Goal: Task Accomplishment & Management: Complete application form

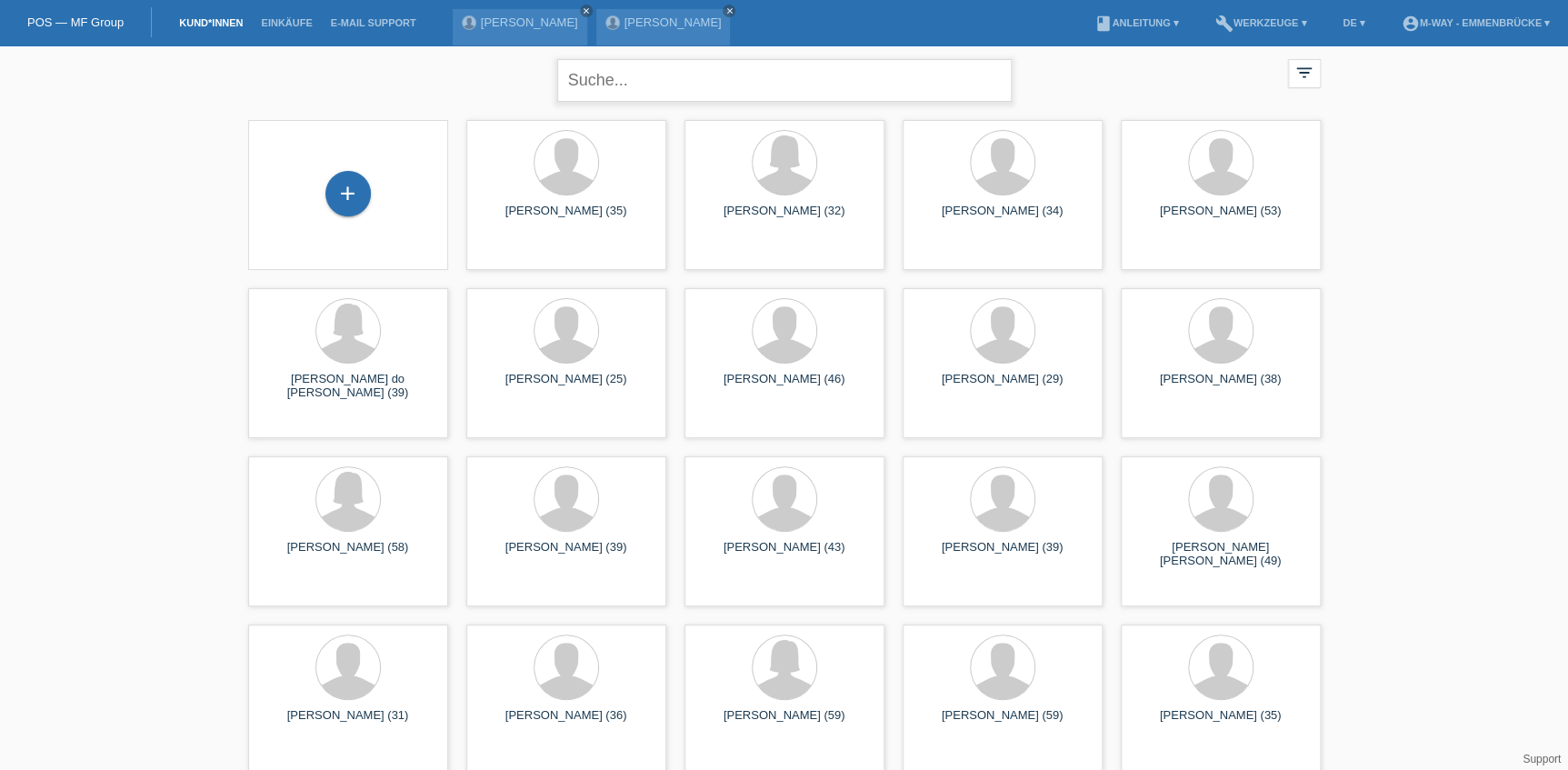
click at [610, 85] on input "text" at bounding box center [784, 80] width 455 height 43
type input "Sandra Koch"
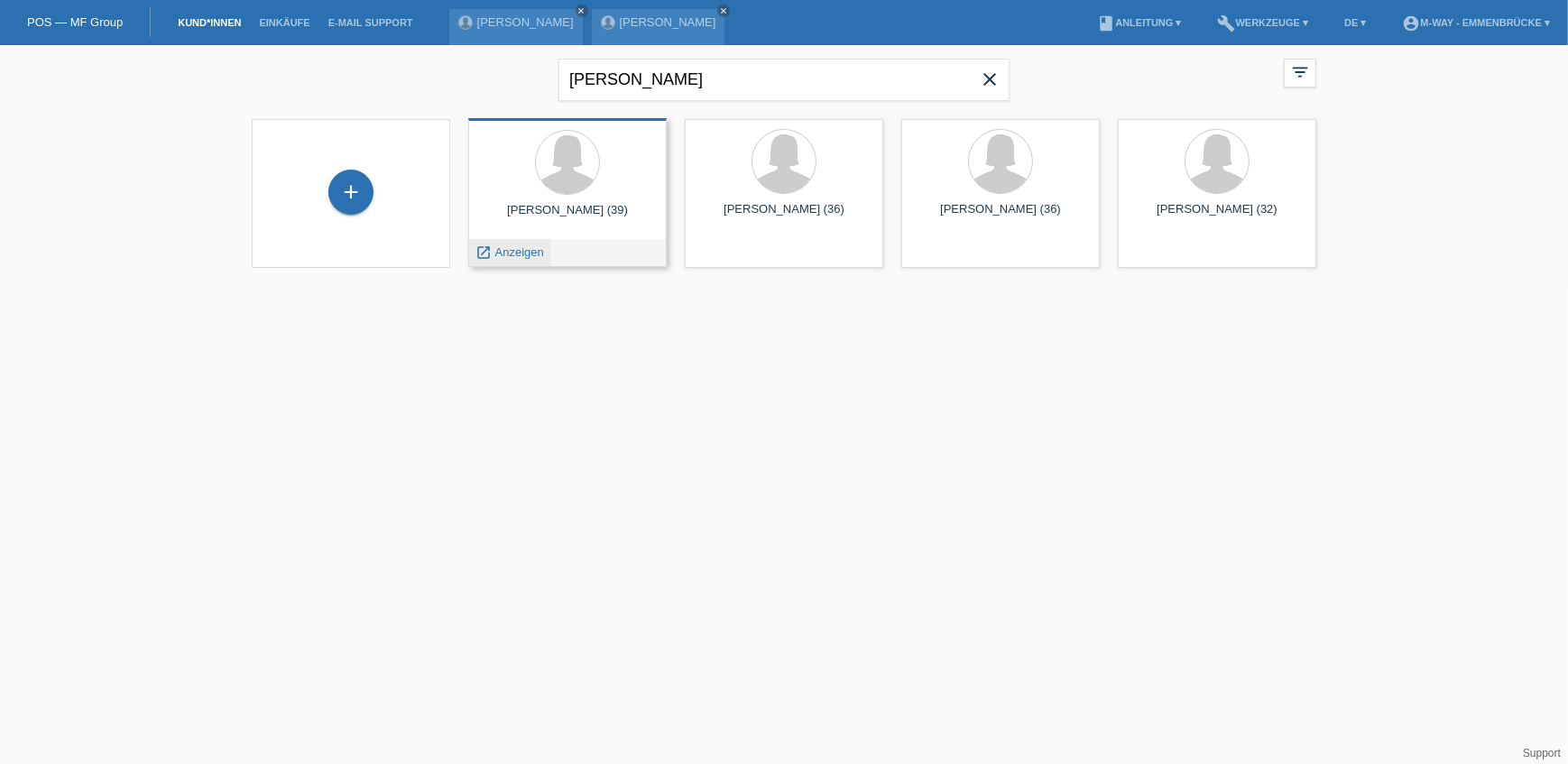
click at [523, 252] on span "Anzeigen" at bounding box center [520, 252] width 49 height 13
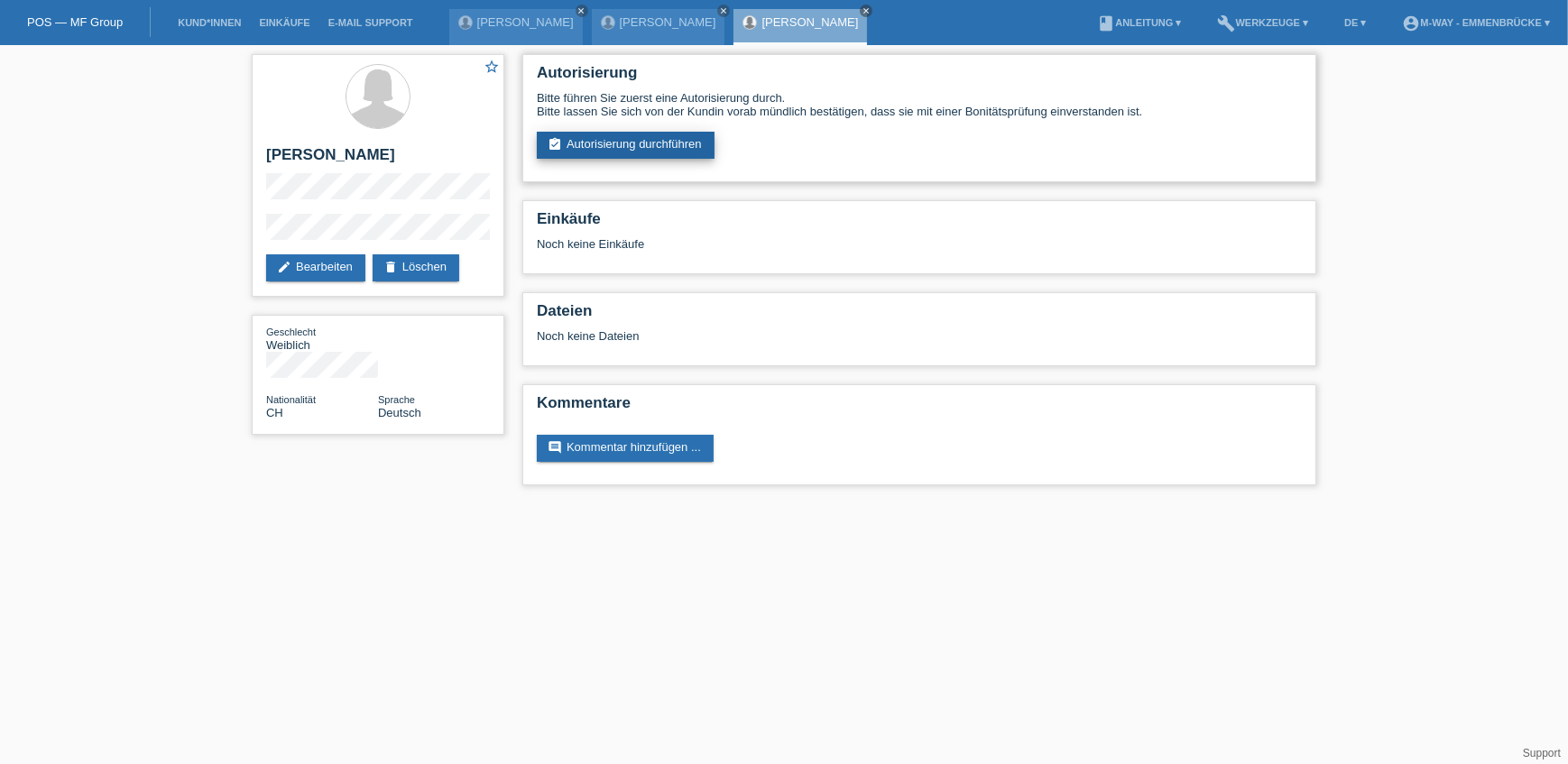
click at [643, 140] on link "assignment_turned_in Autorisierung durchführen" at bounding box center [626, 144] width 178 height 27
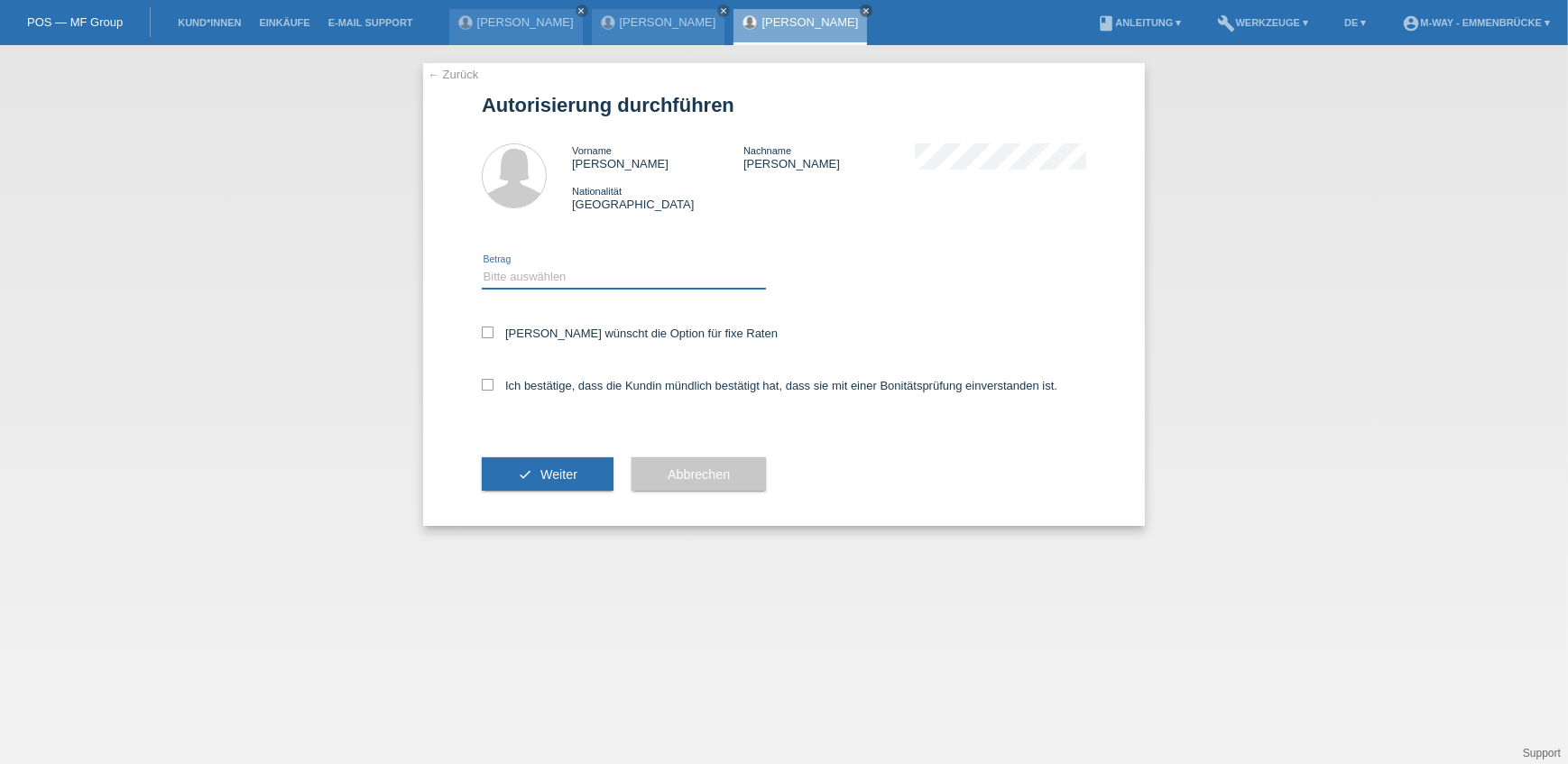
click at [644, 284] on select "Bitte auswählen CHF 1.00 - CHF 499.00 CHF 500.00 - CHF 1'999.00 CHF 2'000.00 - …" at bounding box center [624, 277] width 284 height 22
select select "3"
click at [482, 266] on select "Bitte auswählen CHF 1.00 - CHF 499.00 CHF 500.00 - CHF 1'999.00 CHF 2'000.00 - …" at bounding box center [624, 277] width 284 height 22
click at [560, 326] on label "Kundin wünscht die Option für fixe Raten" at bounding box center [630, 333] width 296 height 13
click at [493, 326] on input "Kundin wünscht die Option für fixe Raten" at bounding box center [488, 332] width 12 height 12
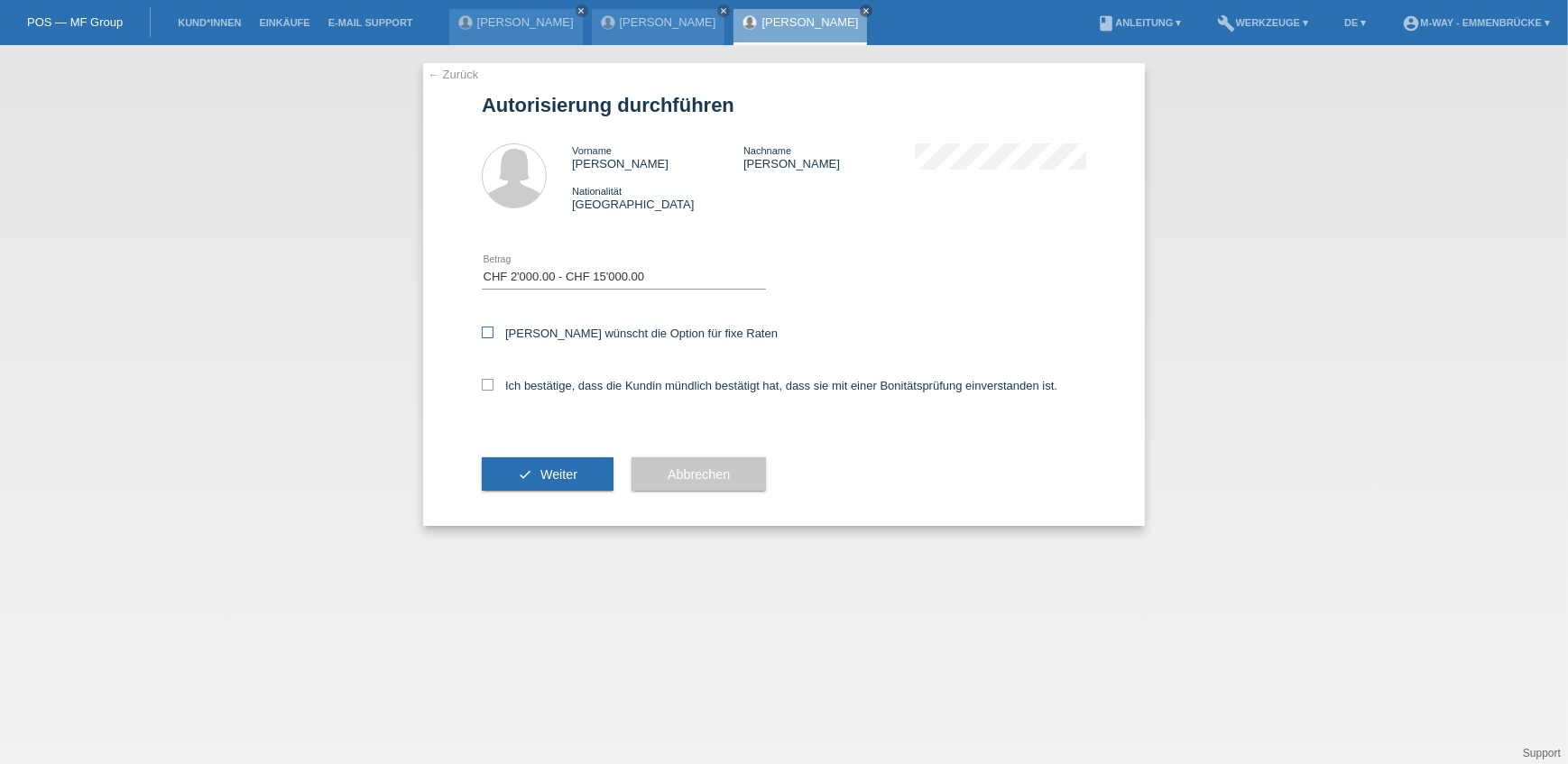
checkbox input "true"
click at [550, 387] on label "Ich bestätige, dass die Kundin mündlich bestätigt hat, dass sie mit einer Bonit…" at bounding box center [770, 385] width 576 height 13
click at [493, 387] on input "Ich bestätige, dass die Kundin mündlich bestätigt hat, dass sie mit einer Bonit…" at bounding box center [488, 384] width 12 height 12
checkbox input "true"
click at [555, 476] on span "Weiter" at bounding box center [558, 473] width 37 height 14
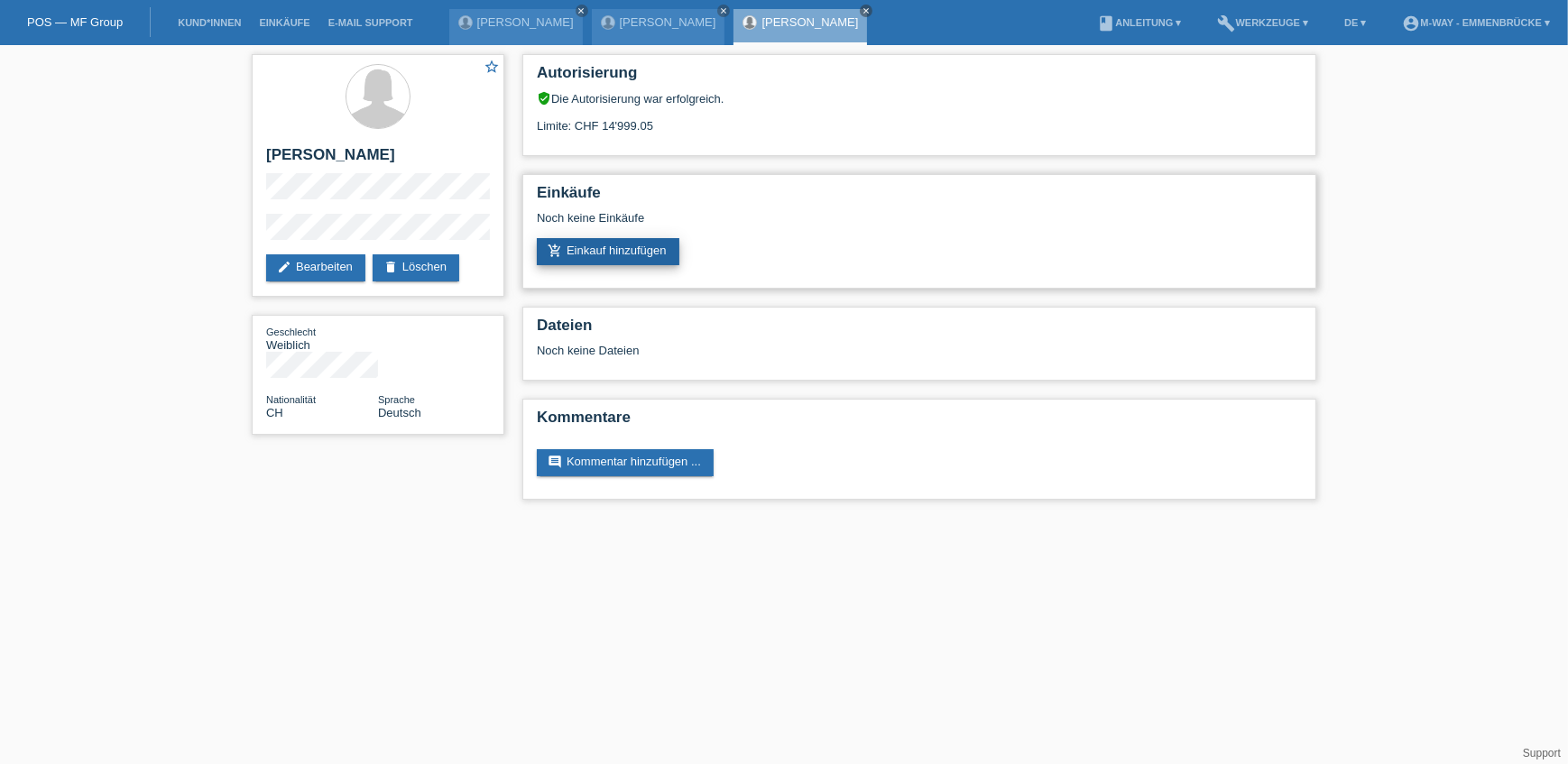
click at [613, 256] on link "add_shopping_cart Einkauf hinzufügen" at bounding box center [608, 251] width 143 height 27
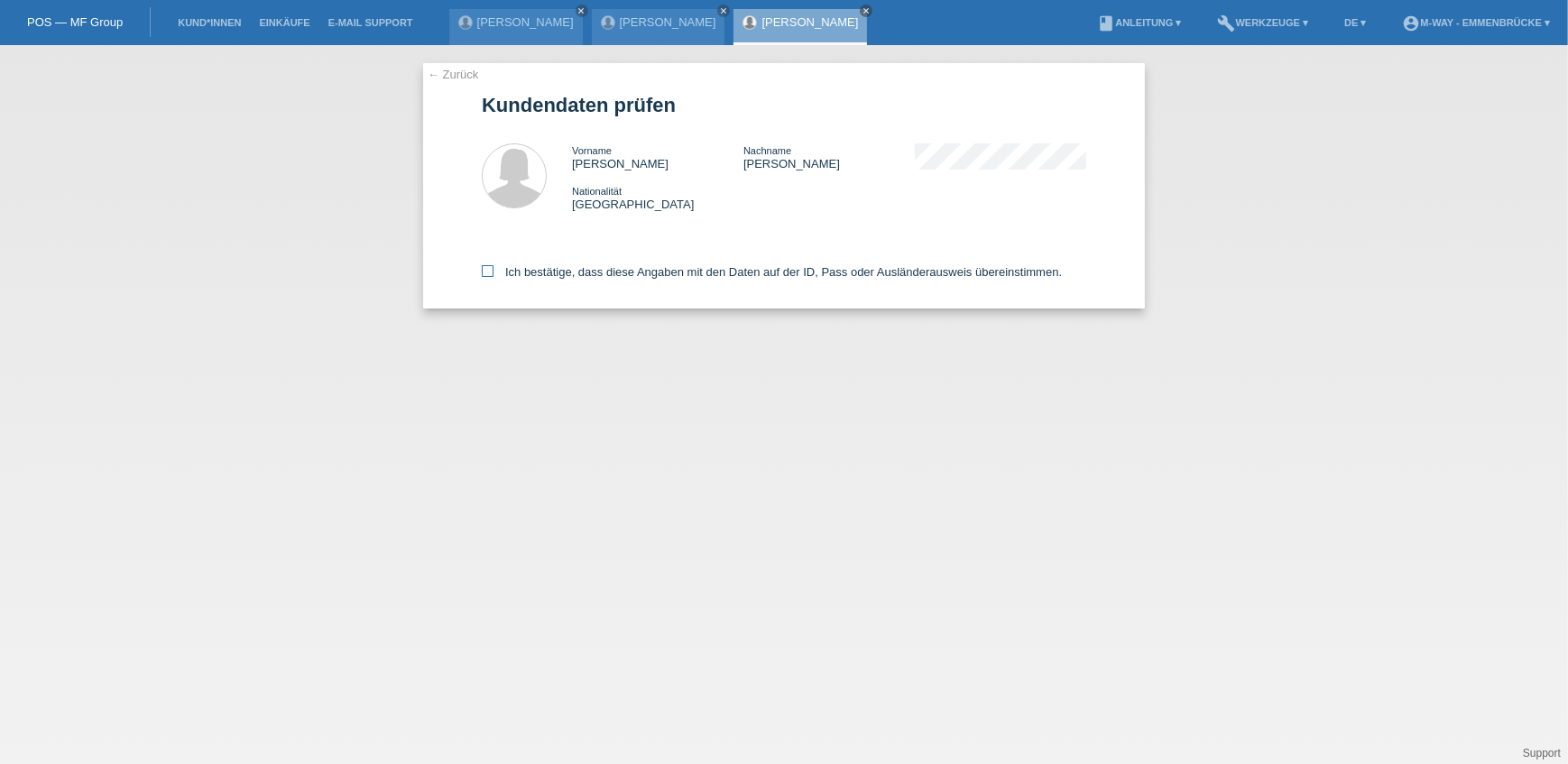
click at [663, 274] on label "Ich bestätige, dass diese Angaben mit den Daten auf der ID, Pass oder Ausländer…" at bounding box center [772, 272] width 580 height 13
click at [493, 274] on input "Ich bestätige, dass diese Angaben mit den Daten auf der ID, Pass oder Ausländer…" at bounding box center [488, 271] width 12 height 12
checkbox input "true"
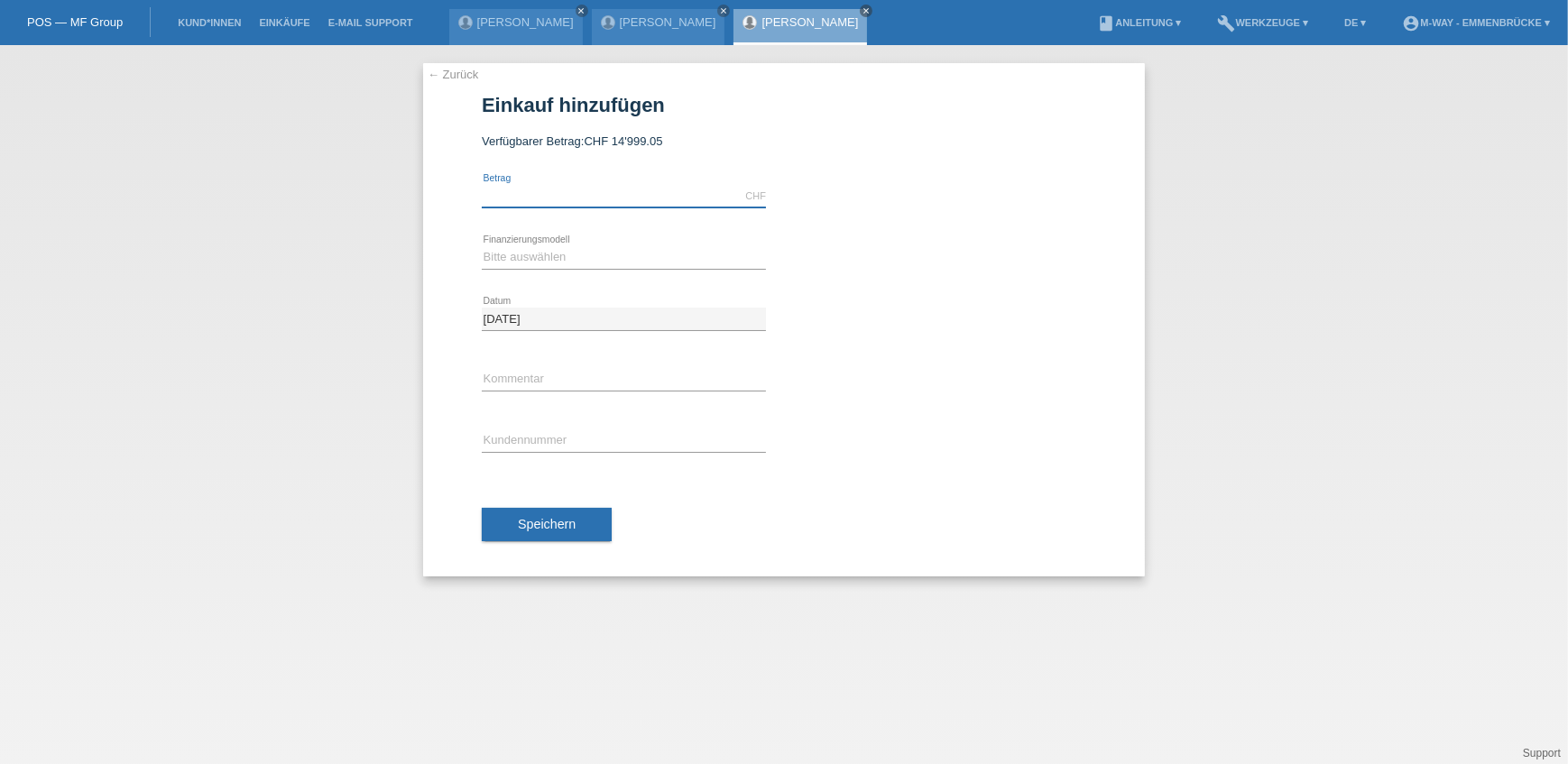
click at [641, 186] on input "text" at bounding box center [624, 196] width 284 height 22
type input "3221.60"
drag, startPoint x: 574, startPoint y: 262, endPoint x: 569, endPoint y: 270, distance: 9.4
click at [574, 262] on select "Bitte auswählen Fixe Raten Kauf auf Rechnung mit Teilzahlungsoption" at bounding box center [624, 257] width 284 height 22
select select "77"
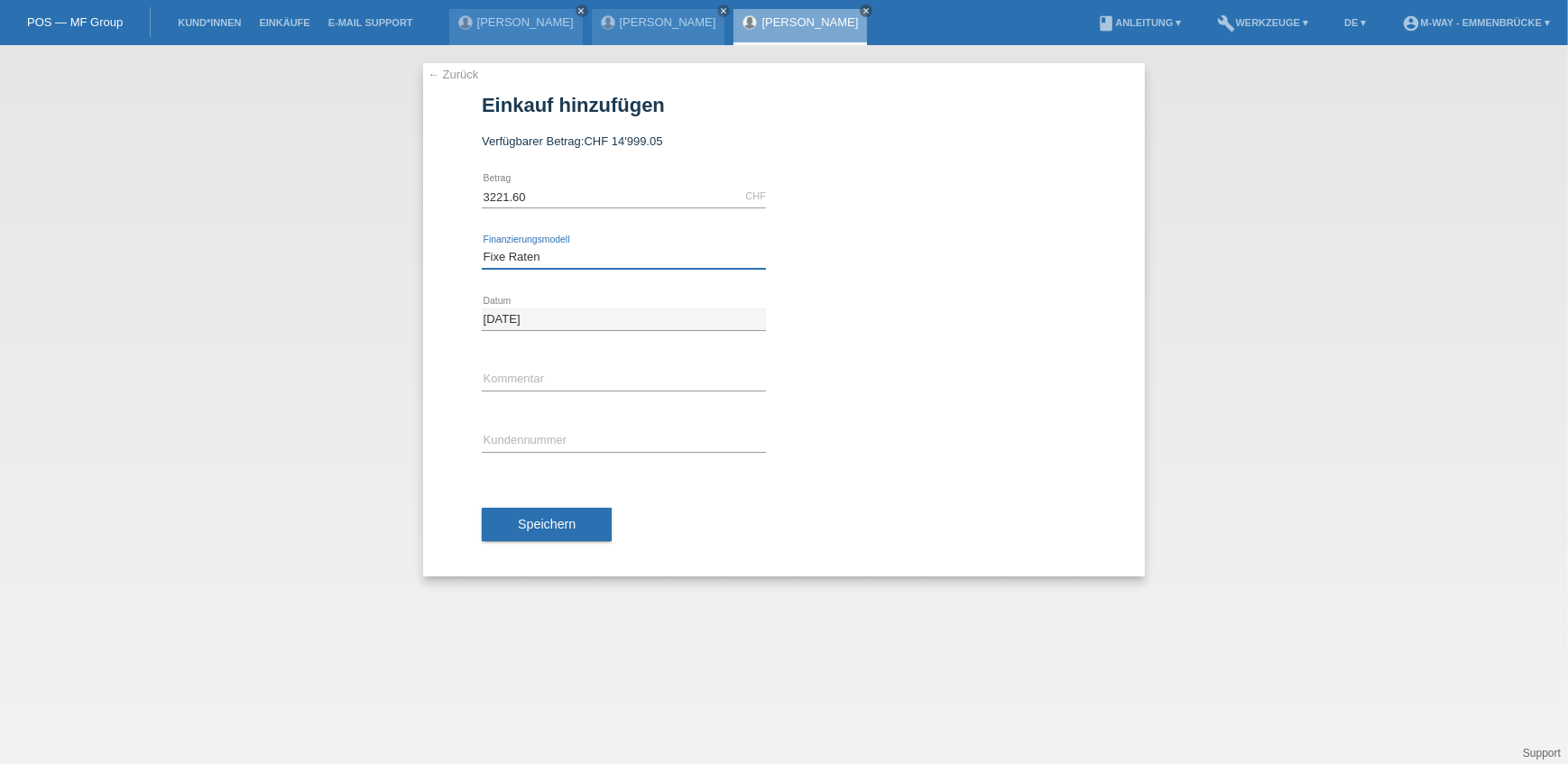
click at [482, 247] on select "Bitte auswählen Fixe Raten Kauf auf Rechnung mit Teilzahlungsoption" at bounding box center [624, 257] width 284 height 22
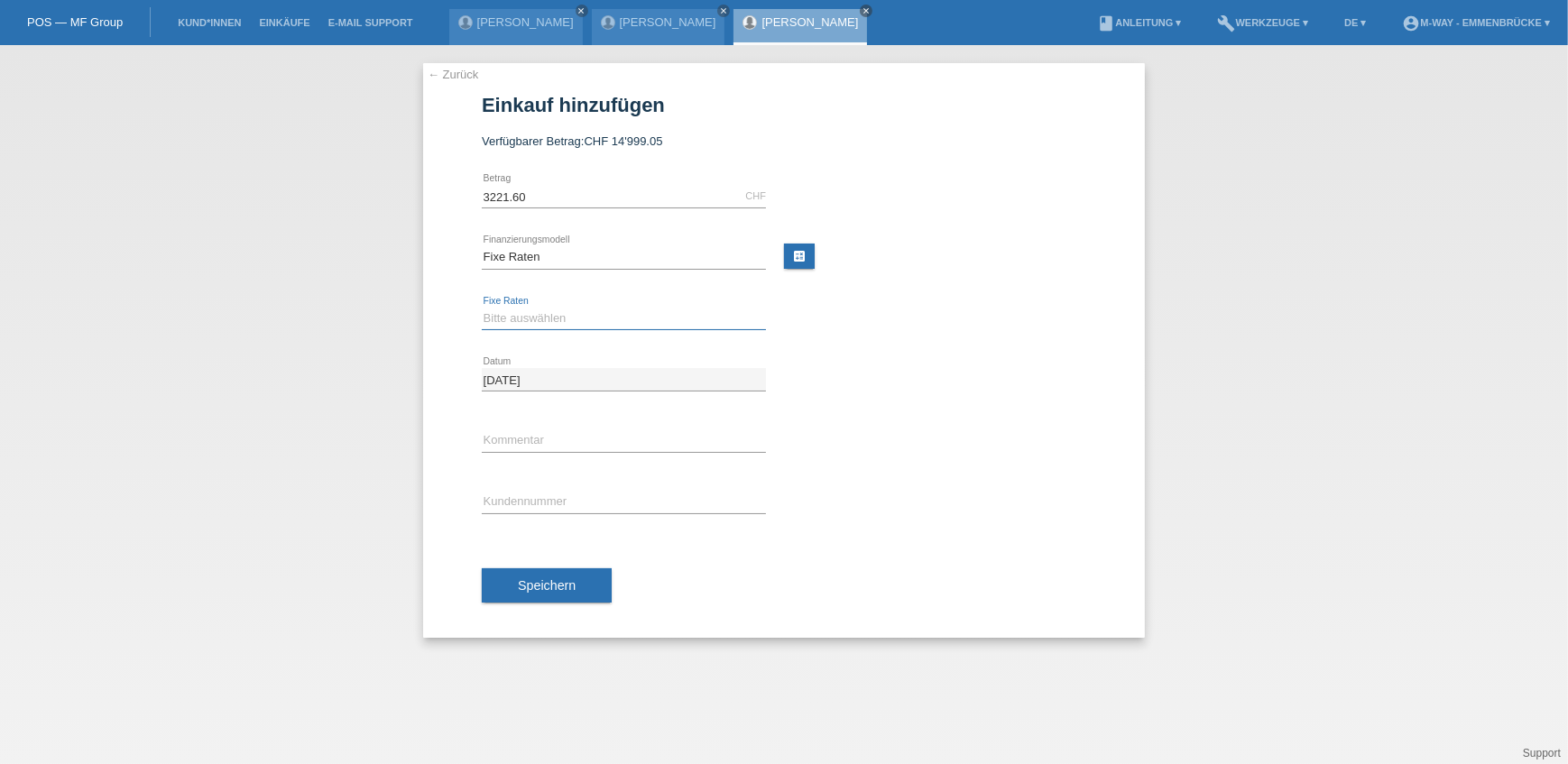
click at [554, 313] on select "Bitte auswählen 4 Raten 5 Raten 6 Raten 7 Raten 8 Raten 9 Raten 10 Raten 11 Rat…" at bounding box center [624, 318] width 284 height 22
select select "172"
click at [482, 307] on select "Bitte auswählen 4 Raten 5 Raten 6 Raten 7 Raten 8 Raten 9 Raten 10 Raten 11 Rat…" at bounding box center [624, 318] width 284 height 22
click at [530, 504] on input "text" at bounding box center [624, 502] width 284 height 22
type input "K114974"
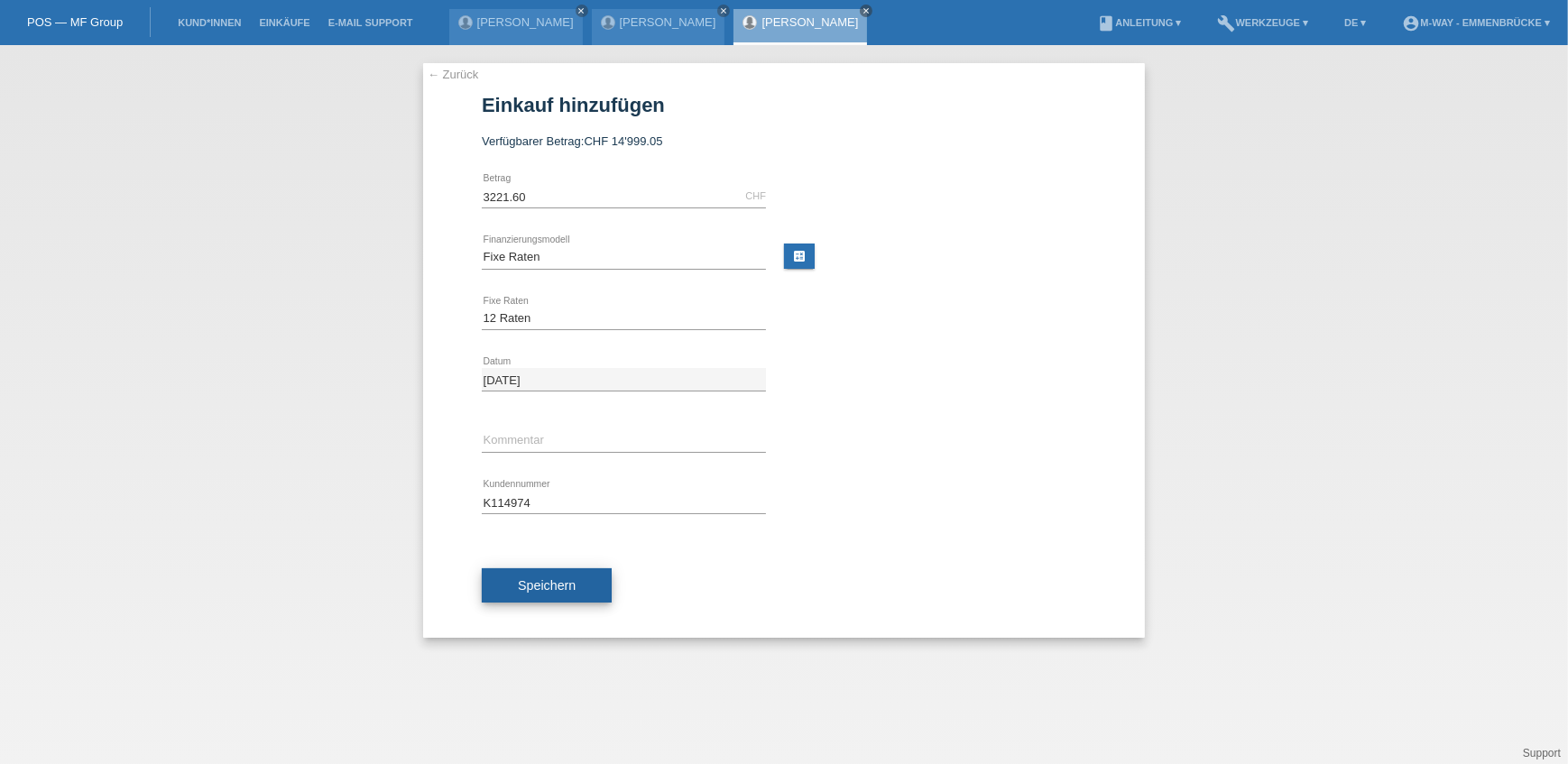
click at [562, 584] on span "Speichern" at bounding box center [547, 585] width 58 height 14
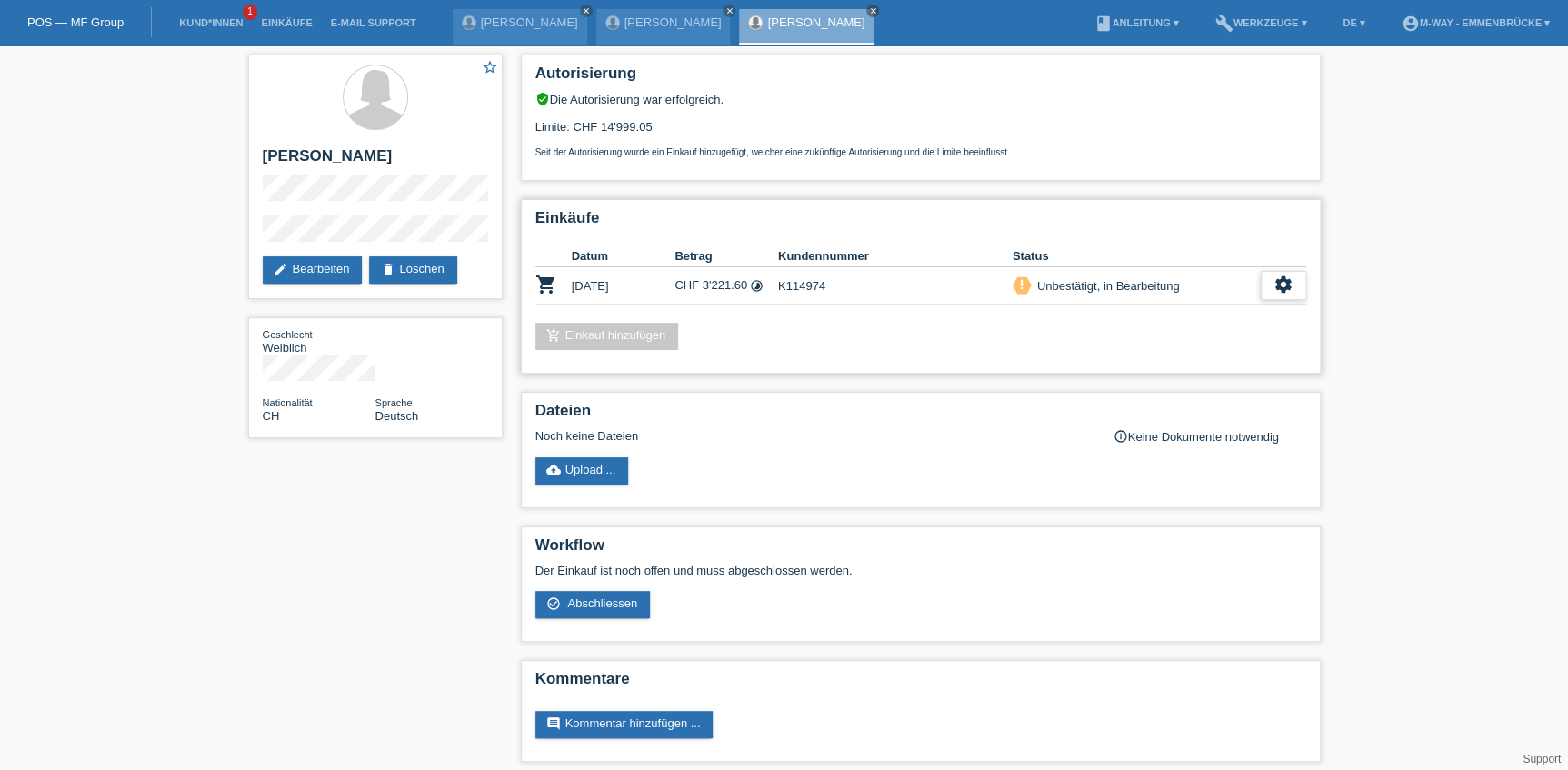
click at [1281, 277] on icon "settings" at bounding box center [1284, 284] width 20 height 20
click at [1164, 360] on span "Abschliessen" at bounding box center [1136, 365] width 76 height 22
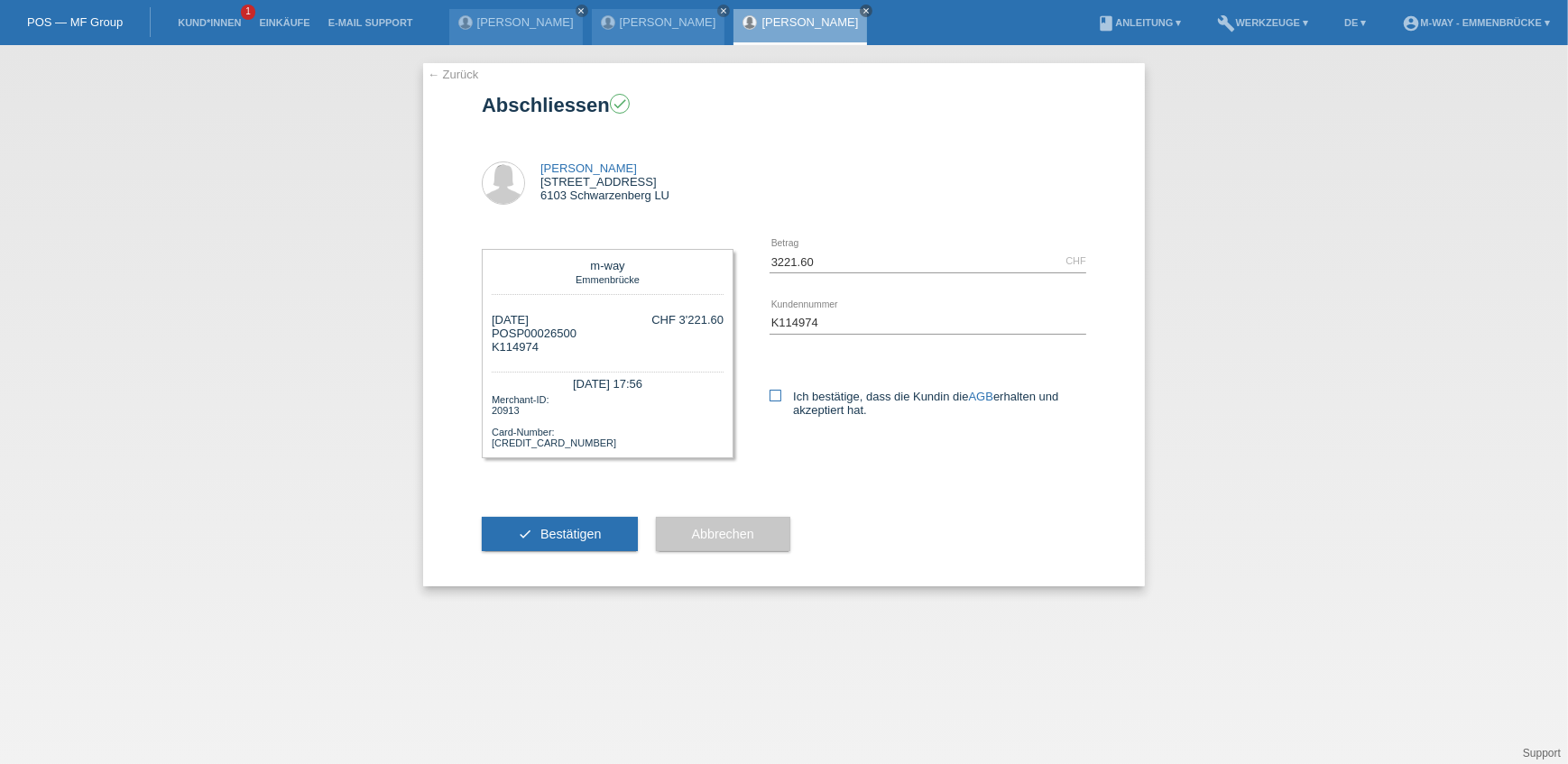
click at [807, 394] on label "Ich bestätige, dass die Kundin die AGB erhalten und akzeptiert hat." at bounding box center [928, 403] width 317 height 27
click at [781, 394] on input "Ich bestätige, dass die Kundin die AGB erhalten und akzeptiert hat." at bounding box center [776, 396] width 12 height 12
checkbox input "true"
click at [579, 531] on span "Bestätigen" at bounding box center [570, 533] width 61 height 14
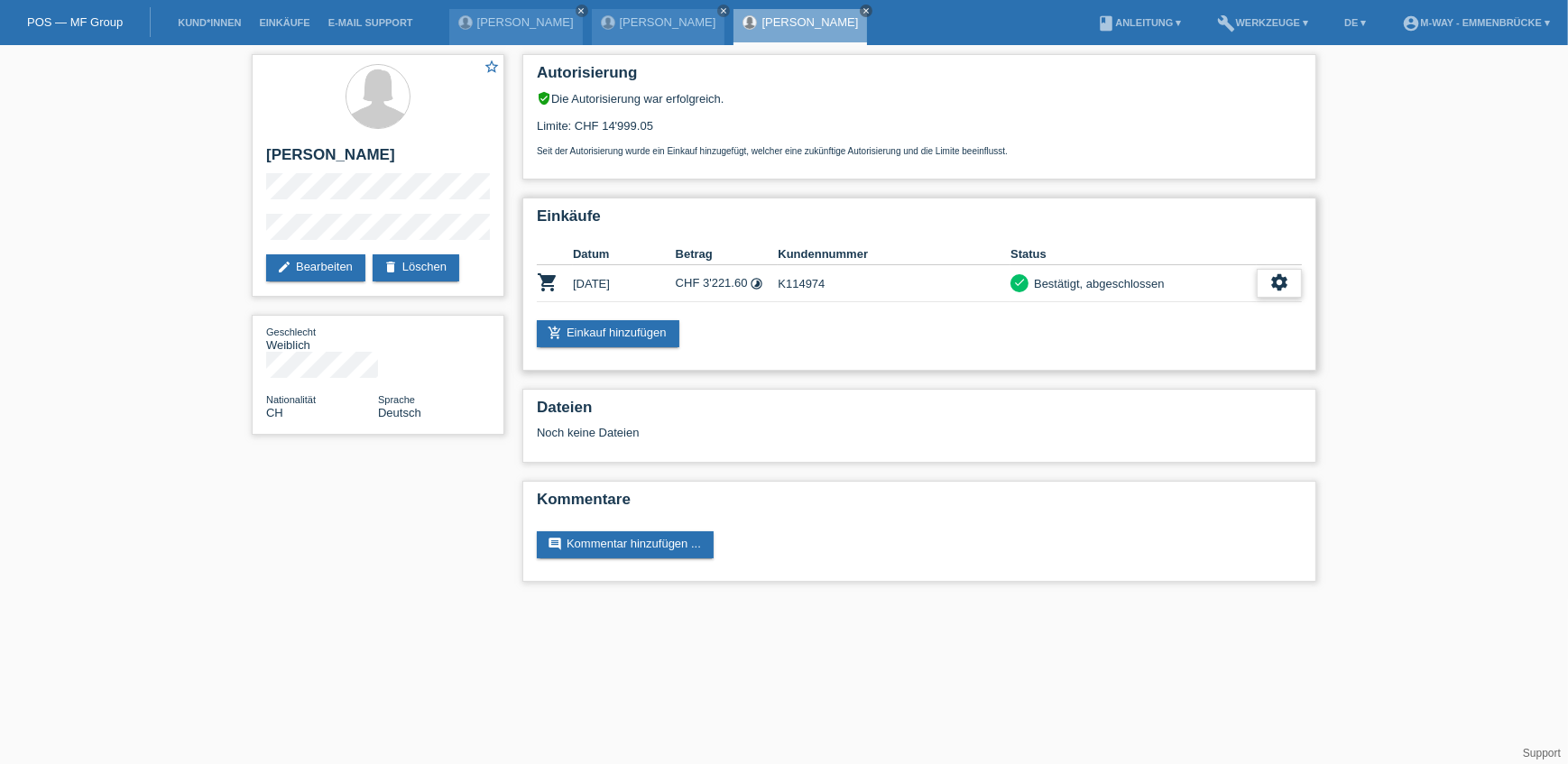
click at [1274, 290] on div "settings" at bounding box center [1279, 283] width 45 height 29
click at [1191, 361] on span "Quittung herunterladen" at bounding box center [1214, 362] width 126 height 22
click at [1262, 290] on div "settings" at bounding box center [1279, 283] width 45 height 29
click at [1237, 337] on span "AGB herunterladen" at bounding box center [1203, 335] width 106 height 22
click at [91, 31] on div "POS — MF Group" at bounding box center [75, 22] width 151 height 30
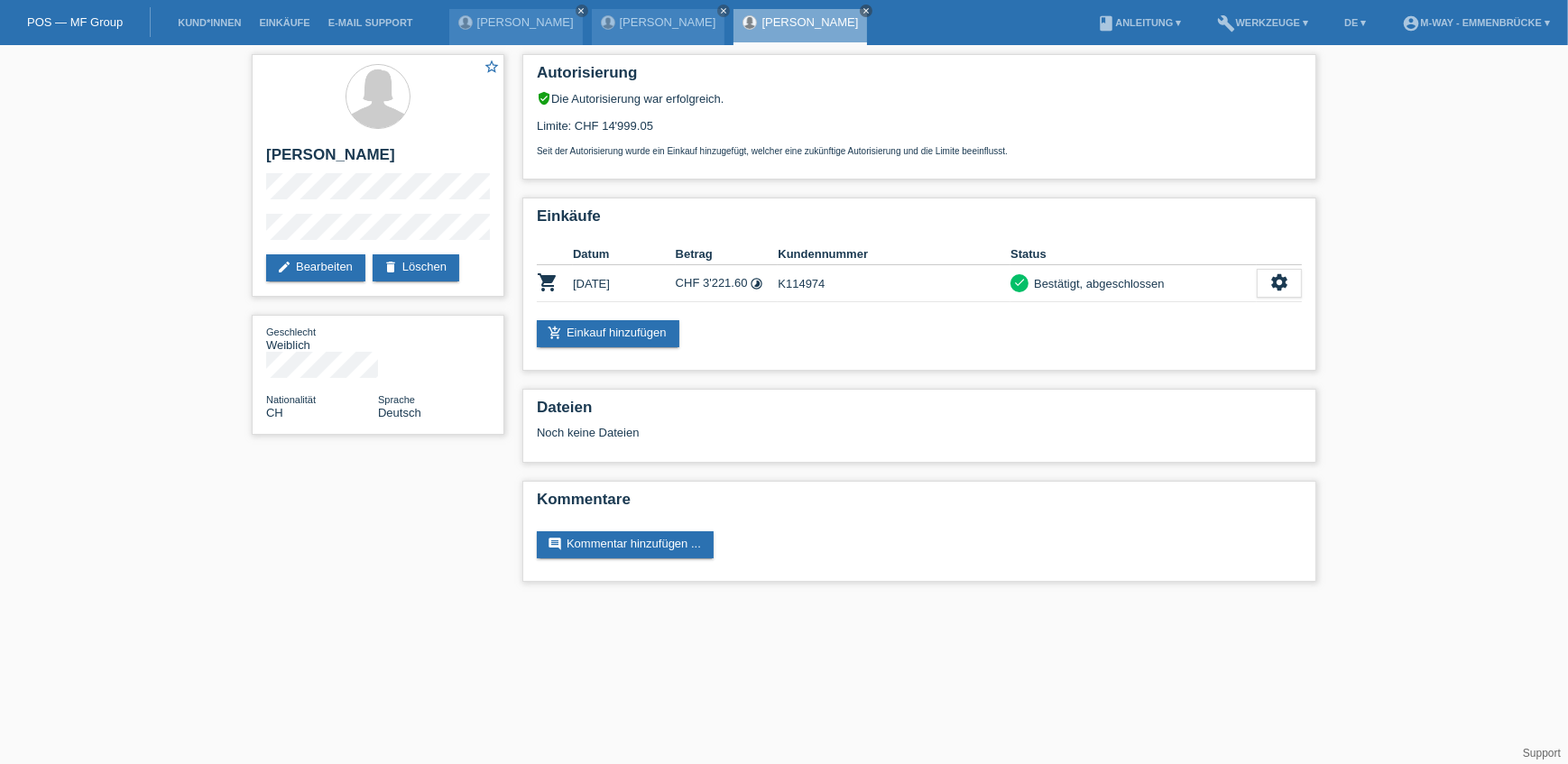
click at [89, 21] on link "POS — MF Group" at bounding box center [75, 22] width 96 height 13
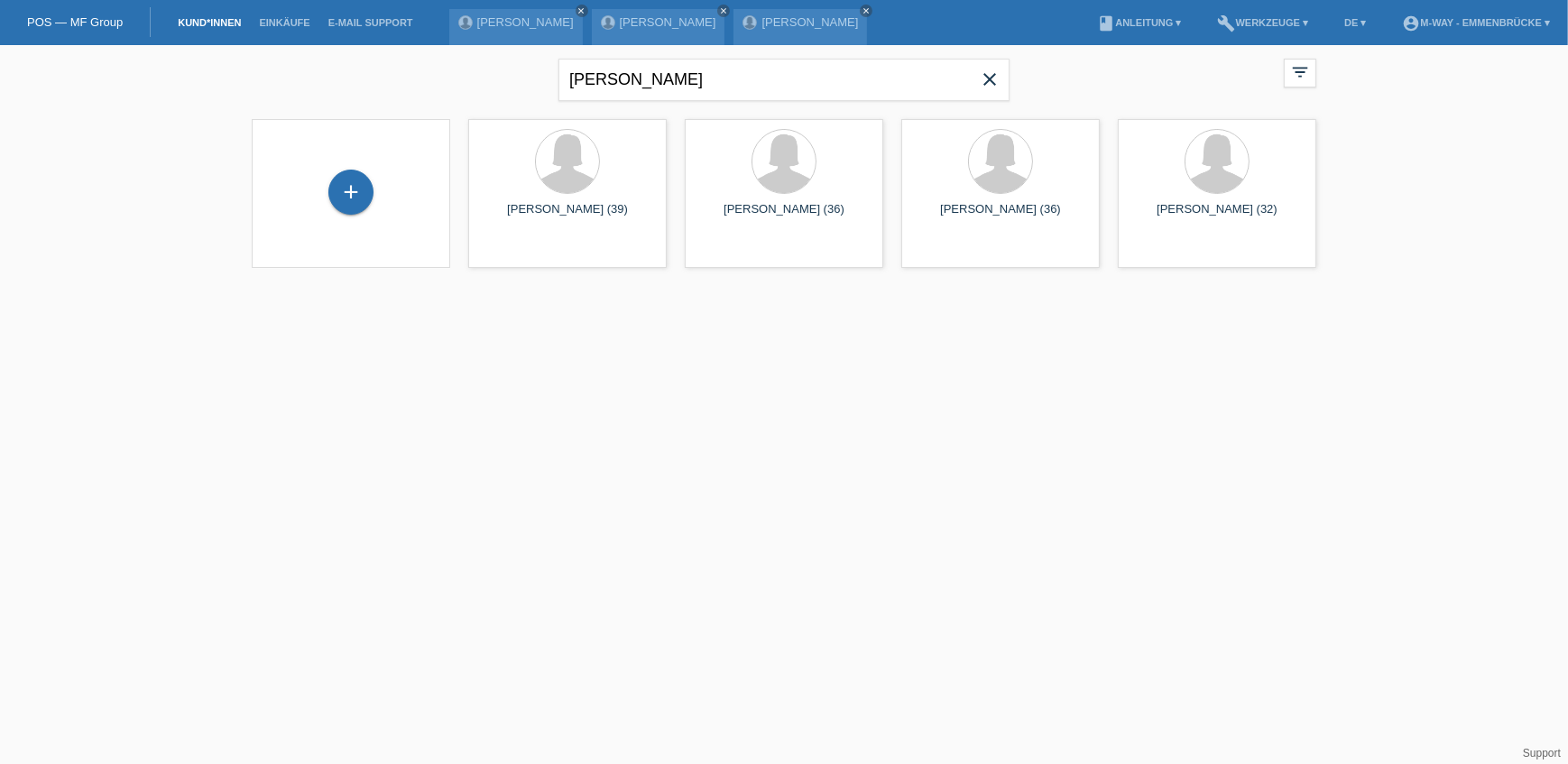
click at [985, 88] on icon "close" at bounding box center [989, 79] width 22 height 22
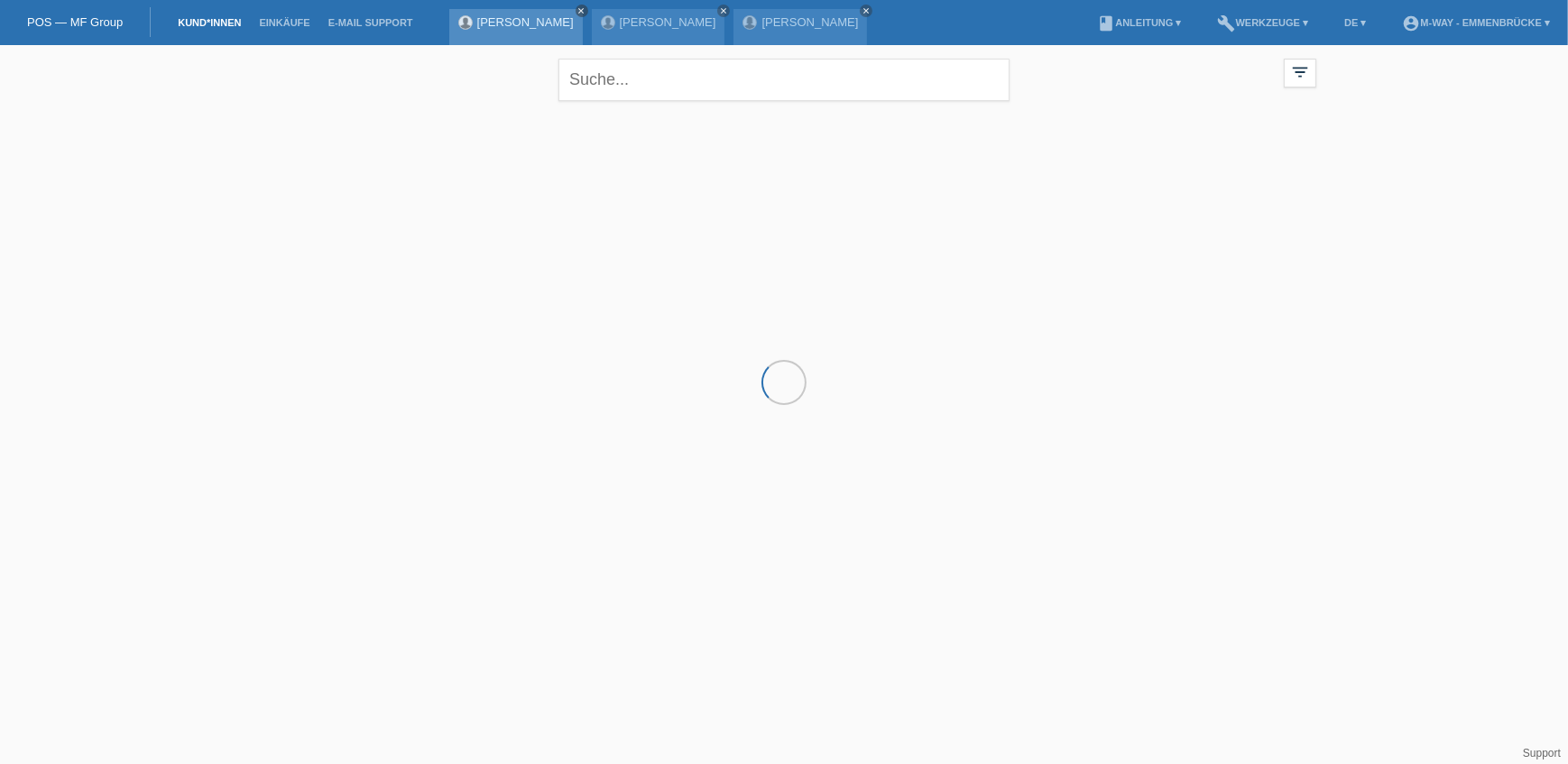
click at [578, 11] on icon "close" at bounding box center [582, 11] width 9 height 9
click at [557, 11] on div "Robert Betschart close" at bounding box center [516, 27] width 133 height 36
click at [578, 13] on icon "close" at bounding box center [582, 11] width 9 height 9
click at [578, 7] on icon "close" at bounding box center [582, 11] width 9 height 9
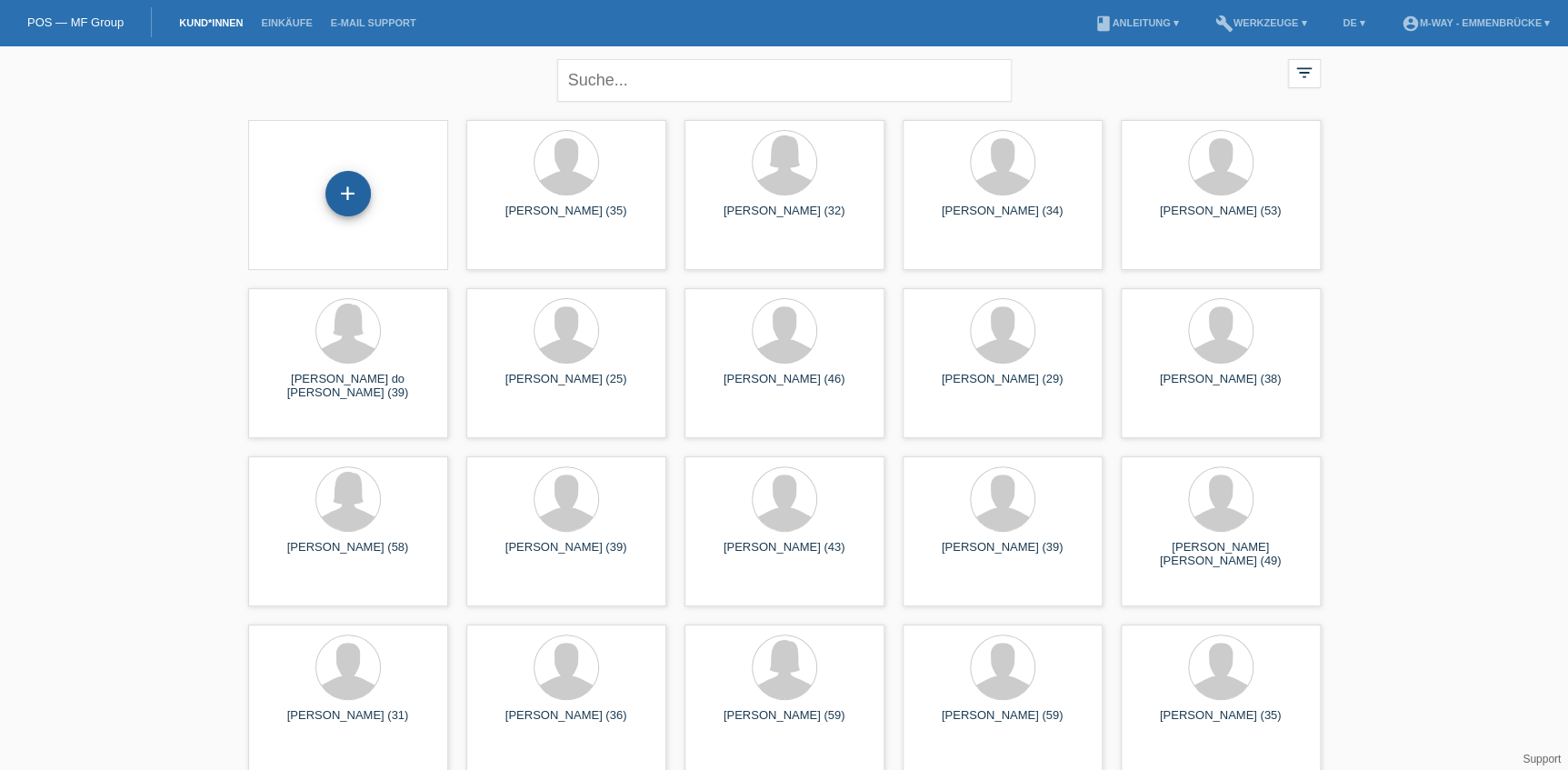
click at [355, 199] on div "+" at bounding box center [348, 194] width 43 height 31
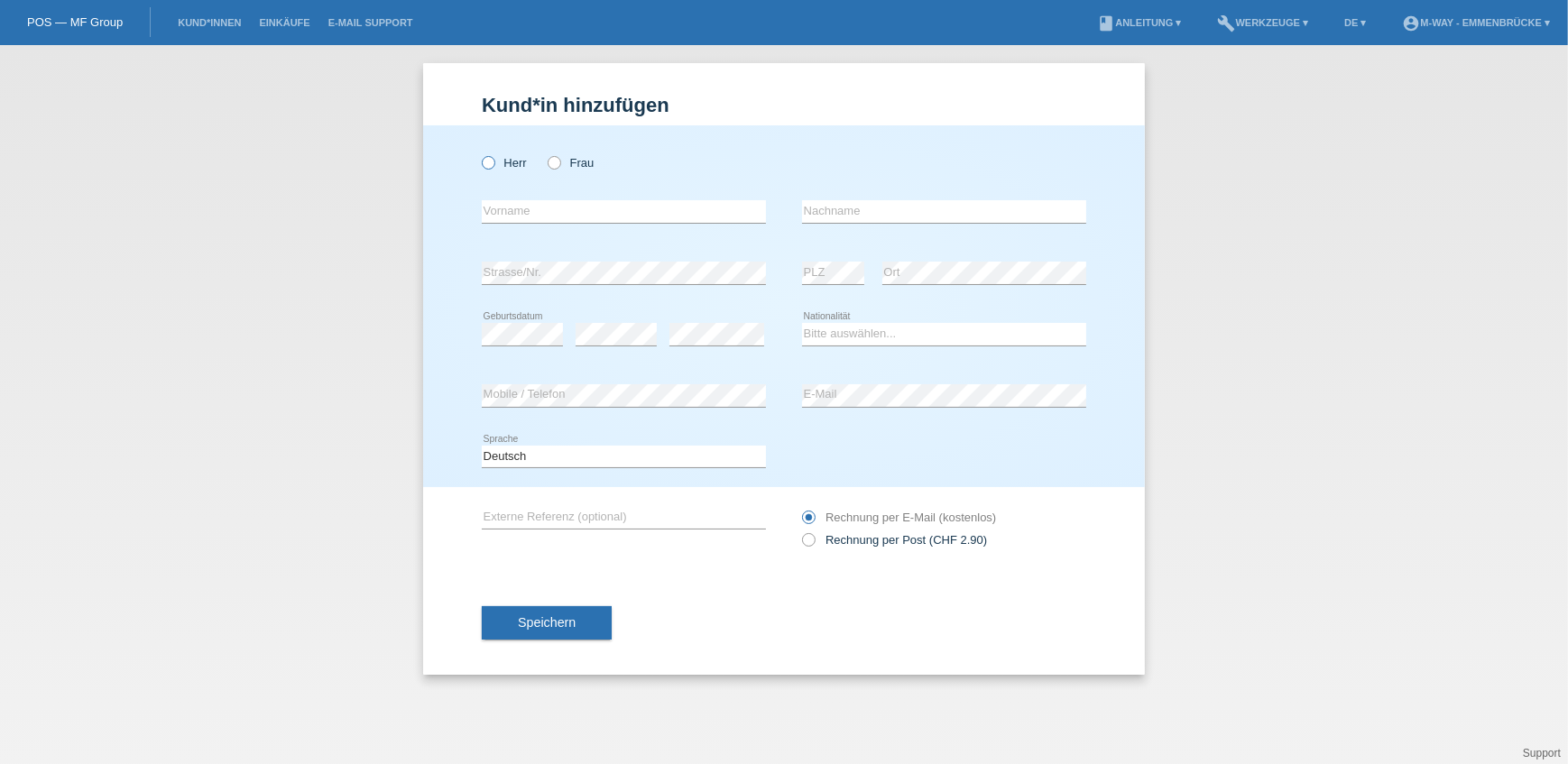
click at [502, 162] on label "Herr" at bounding box center [505, 162] width 45 height 13
click at [493, 162] on input "Herr" at bounding box center [488, 161] width 12 height 12
radio input "true"
click at [520, 206] on input "text" at bounding box center [624, 212] width 284 height 22
type input "[PERSON_NAME]"
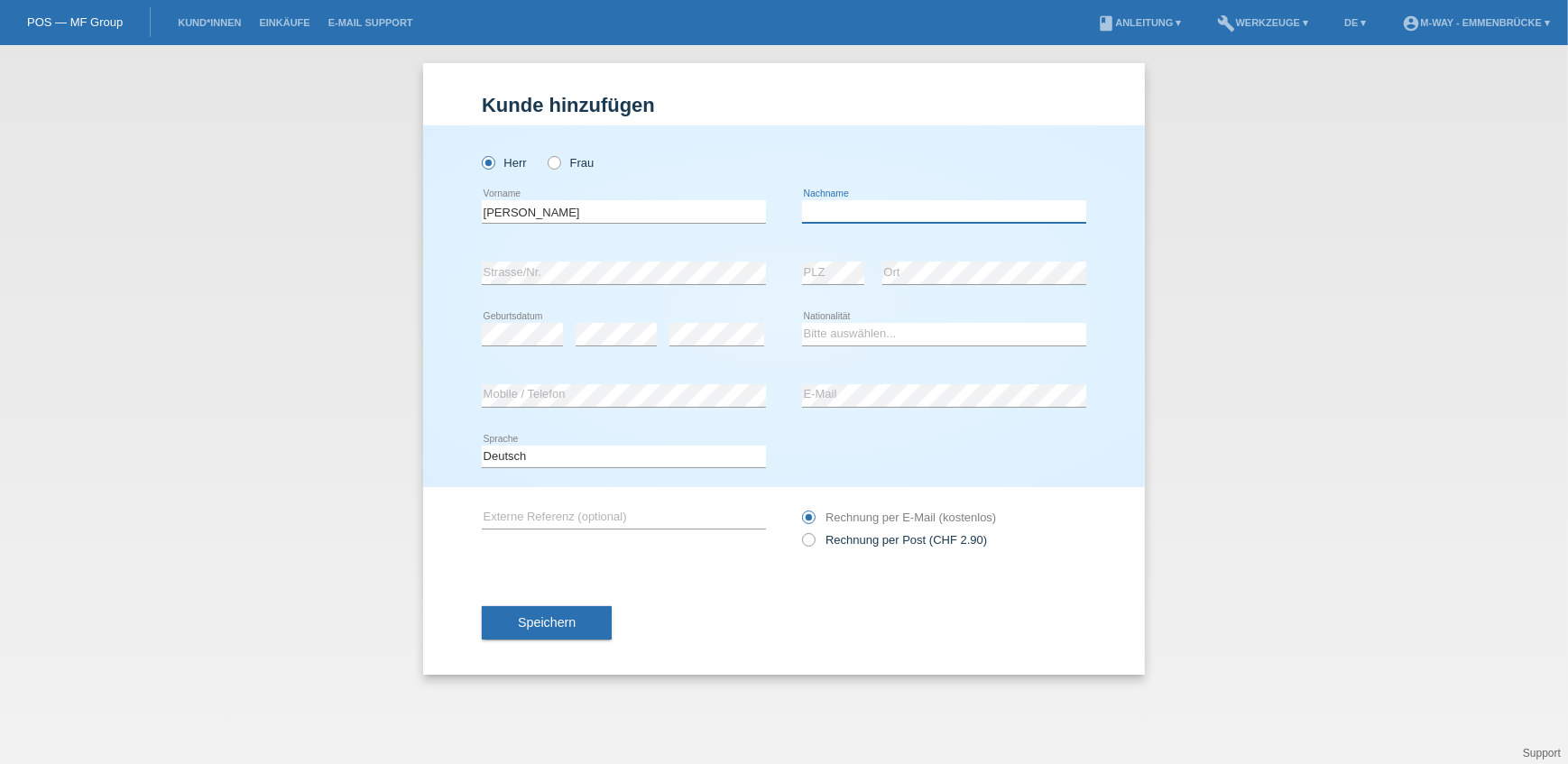
type input "H"
type input "[PERSON_NAME]"
click at [833, 331] on select "Bitte auswählen... [GEOGRAPHIC_DATA] [GEOGRAPHIC_DATA] [GEOGRAPHIC_DATA] [GEOGR…" at bounding box center [943, 333] width 284 height 22
select select "DE"
click at [802, 322] on select "Bitte auswählen... [GEOGRAPHIC_DATA] [GEOGRAPHIC_DATA] [GEOGRAPHIC_DATA] [GEOGR…" at bounding box center [943, 333] width 284 height 22
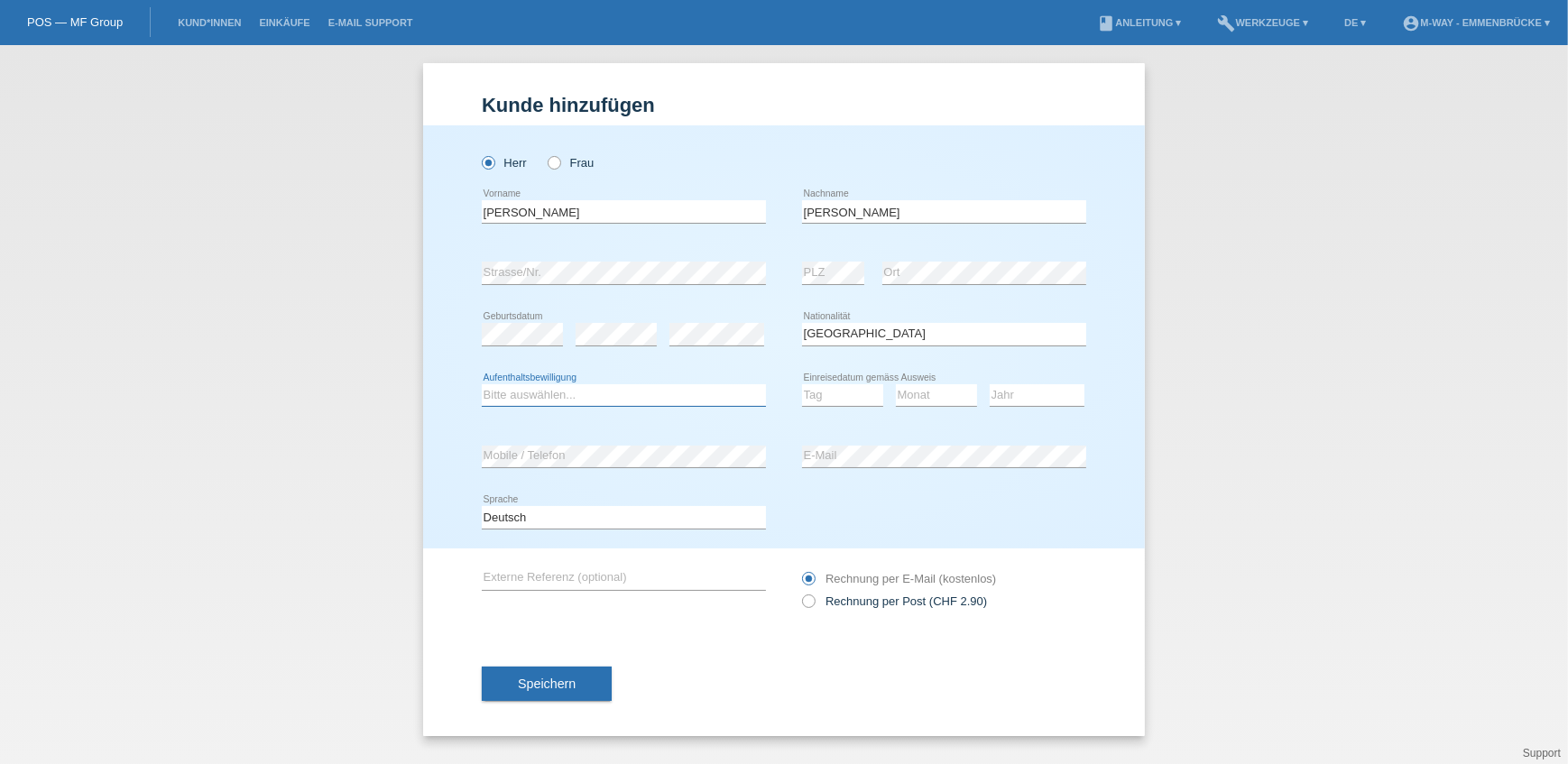
click at [603, 396] on select "Bitte auswählen... C B B - Flüchtlingsstatus Andere" at bounding box center [624, 395] width 284 height 22
select select "C"
click at [482, 384] on select "Bitte auswählen... C B B - Flüchtlingsstatus Andere" at bounding box center [624, 395] width 284 height 22
click at [831, 393] on select "Tag 01 02 03 04 05 06 07 08 09 10 11" at bounding box center [842, 395] width 82 height 22
select select "28"
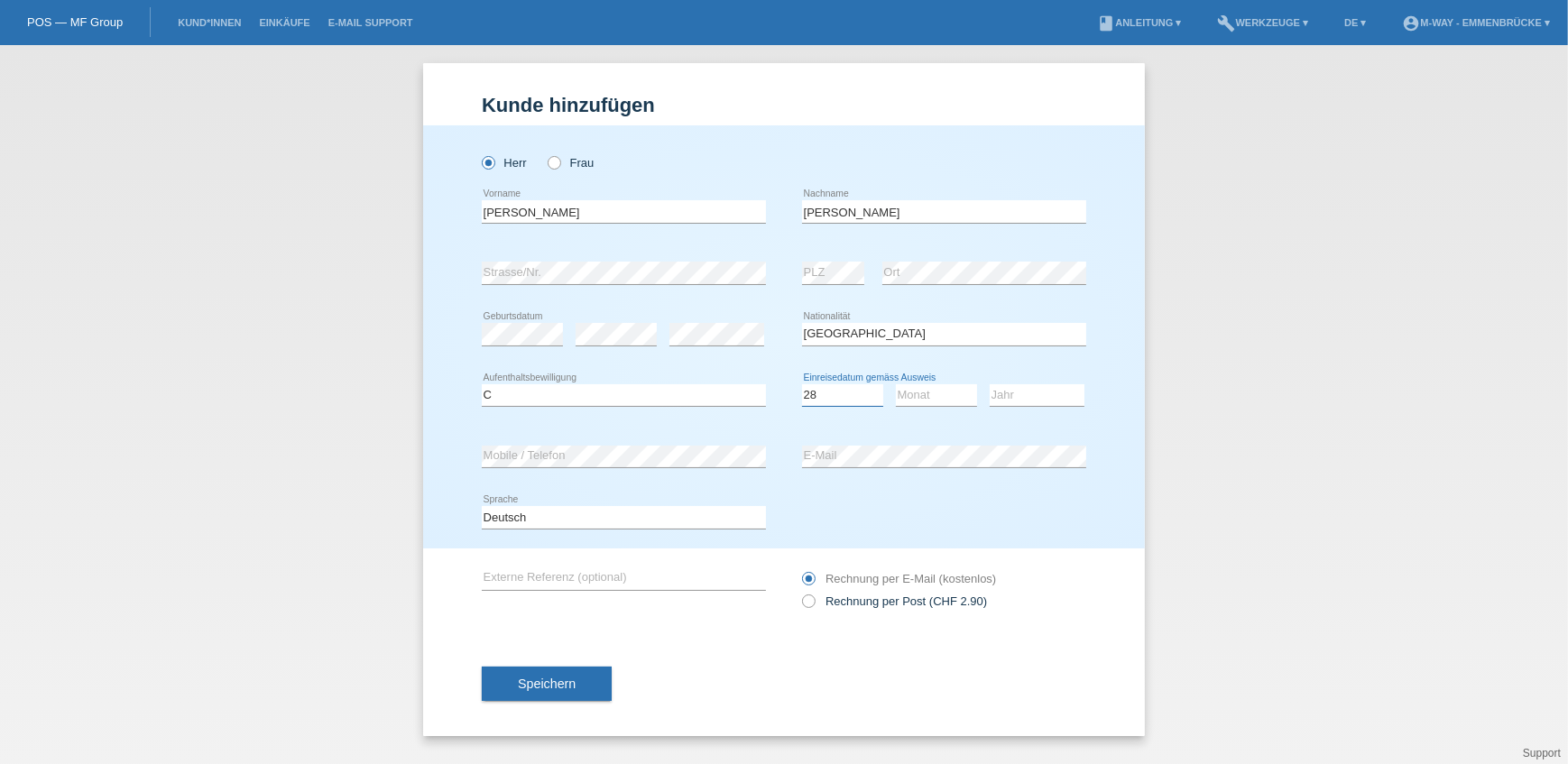
click at [802, 384] on select "Tag 01 02 03 04 05 06 07 08 09 10 11" at bounding box center [842, 395] width 82 height 22
click at [928, 396] on select "Monat 01 02 03 04 05 06 07 08 09 10 11" at bounding box center [936, 395] width 82 height 22
select select "02"
click at [896, 384] on select "Monat 01 02 03 04 05 06 07 08 09 10 11" at bounding box center [936, 395] width 82 height 22
click at [1008, 396] on select "Jahr 2025 2024 2023 2022 2021 2020 2019 2018 2017 2016 2015 2014 2013 2012 2011…" at bounding box center [1036, 395] width 95 height 22
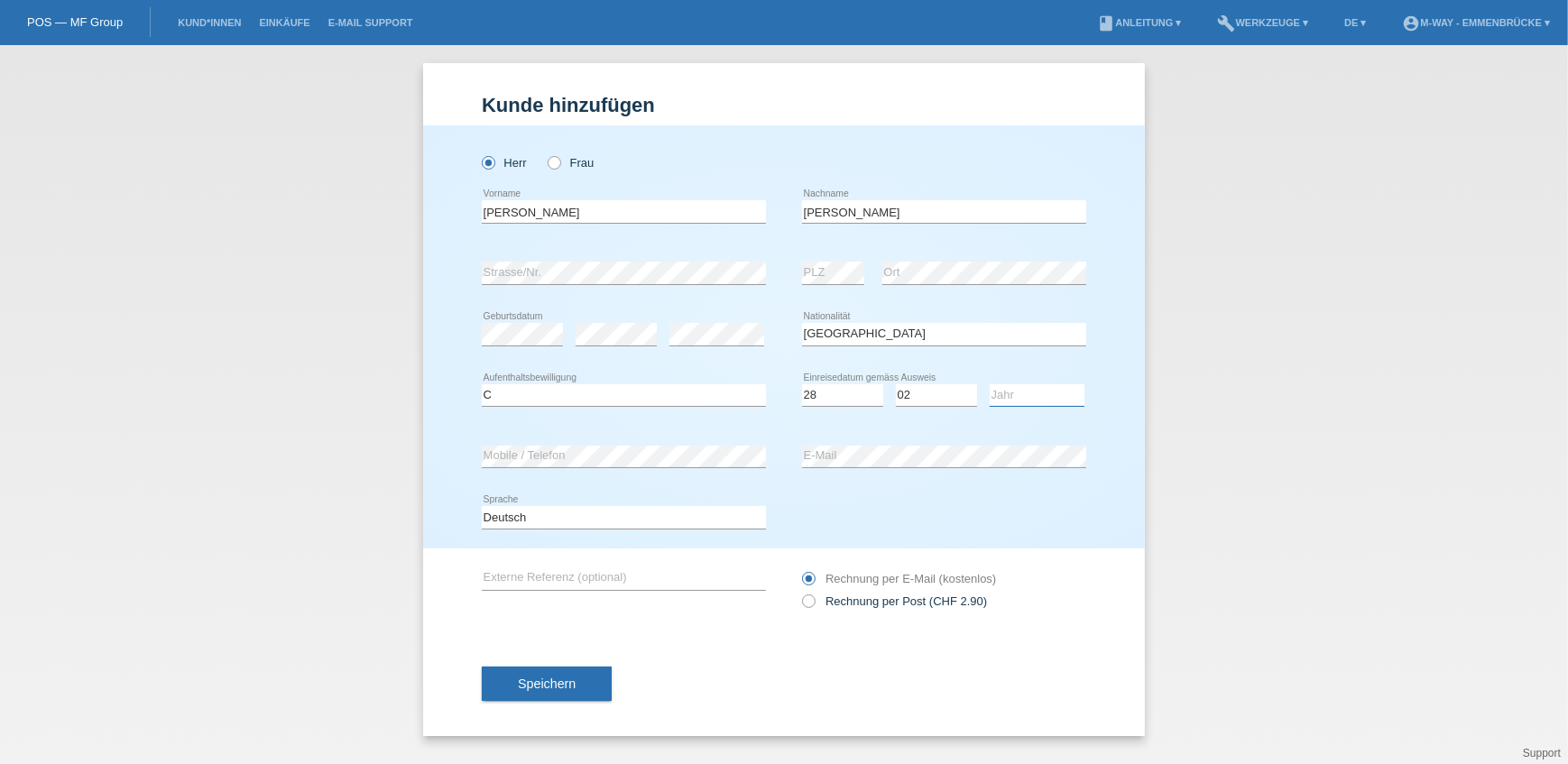
select select "2010"
click at [989, 384] on select "Jahr 2025 2024 2023 2022 2021 2020 2019 2018 2017 2016 2015 2014 2013 2012 2011…" at bounding box center [1036, 395] width 95 height 22
click at [534, 681] on span "Speichern" at bounding box center [547, 682] width 58 height 14
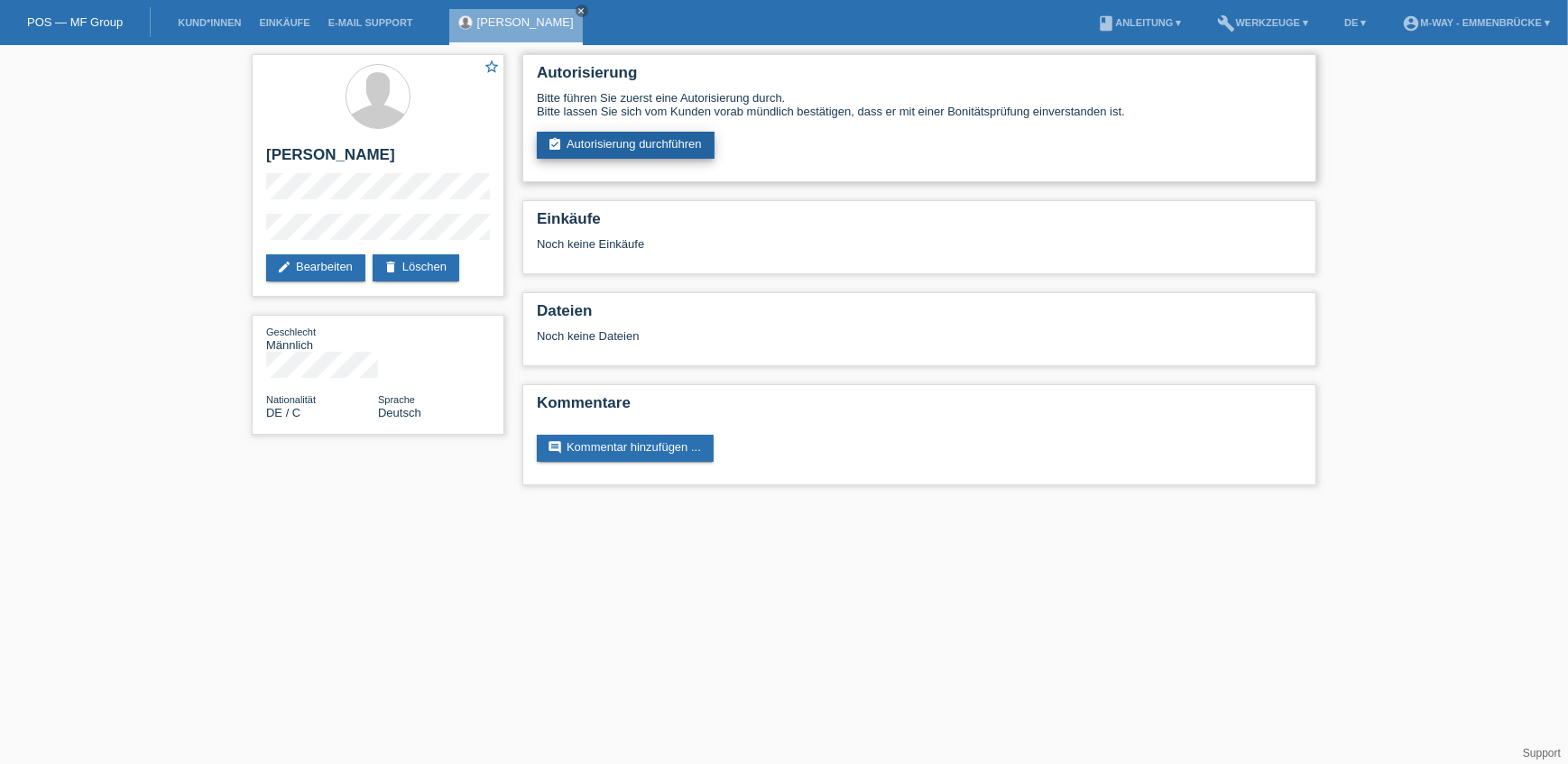
click at [635, 145] on link "assignment_turned_in Autorisierung durchführen" at bounding box center [626, 144] width 178 height 27
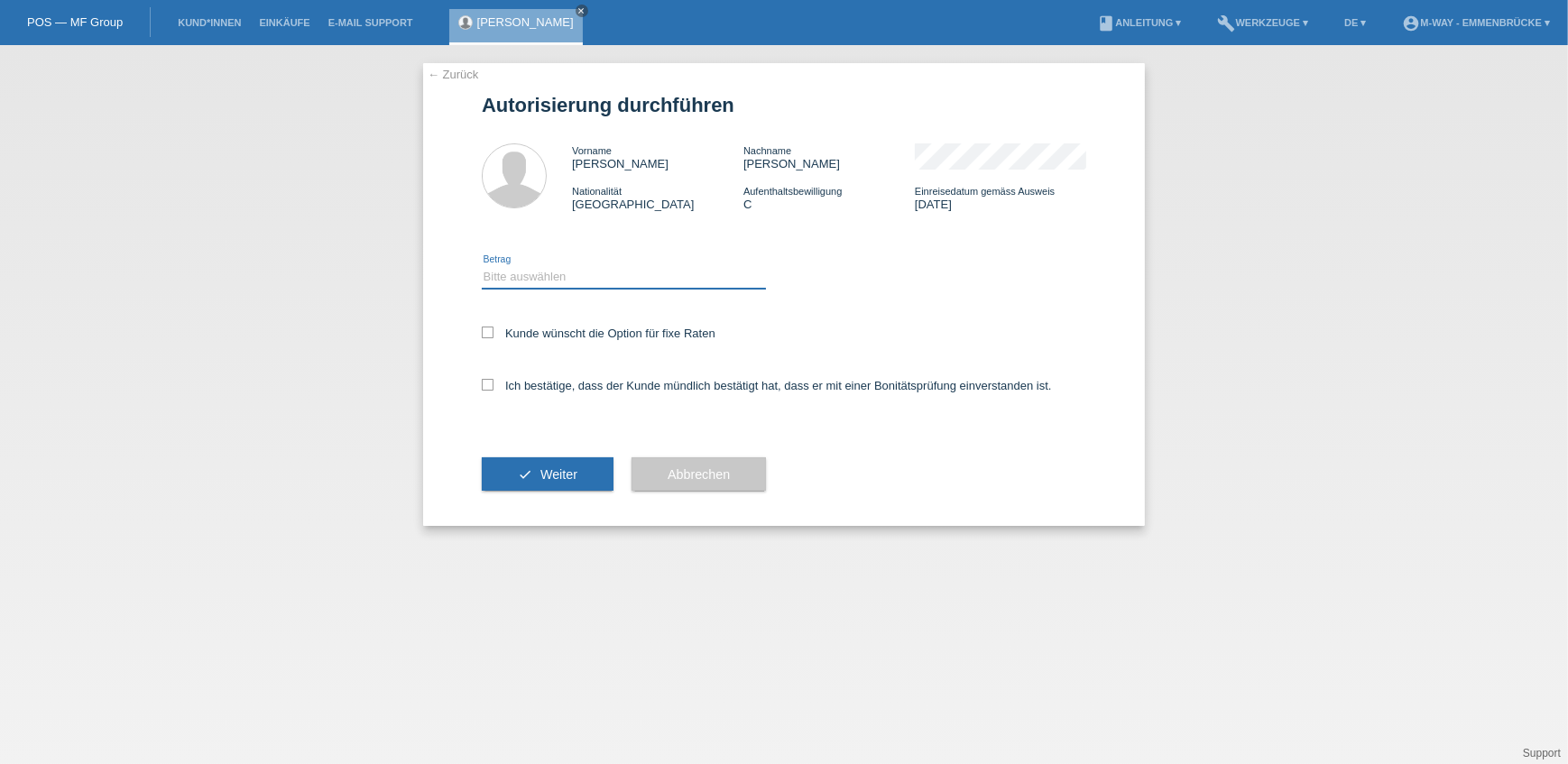
click at [540, 285] on select "Bitte auswählen CHF 1.00 - CHF 499.00 CHF 500.00 - CHF 1'999.00 CHF 2'000.00 - …" at bounding box center [624, 277] width 284 height 22
select select "3"
click at [482, 266] on select "Bitte auswählen CHF 1.00 - CHF 499.00 CHF 500.00 - CHF 1'999.00 CHF 2'000.00 - …" at bounding box center [624, 277] width 284 height 22
click at [546, 334] on label "Kunde wünscht die Option für fixe Raten" at bounding box center [598, 333] width 234 height 13
click at [493, 334] on input "Kunde wünscht die Option für fixe Raten" at bounding box center [488, 332] width 12 height 12
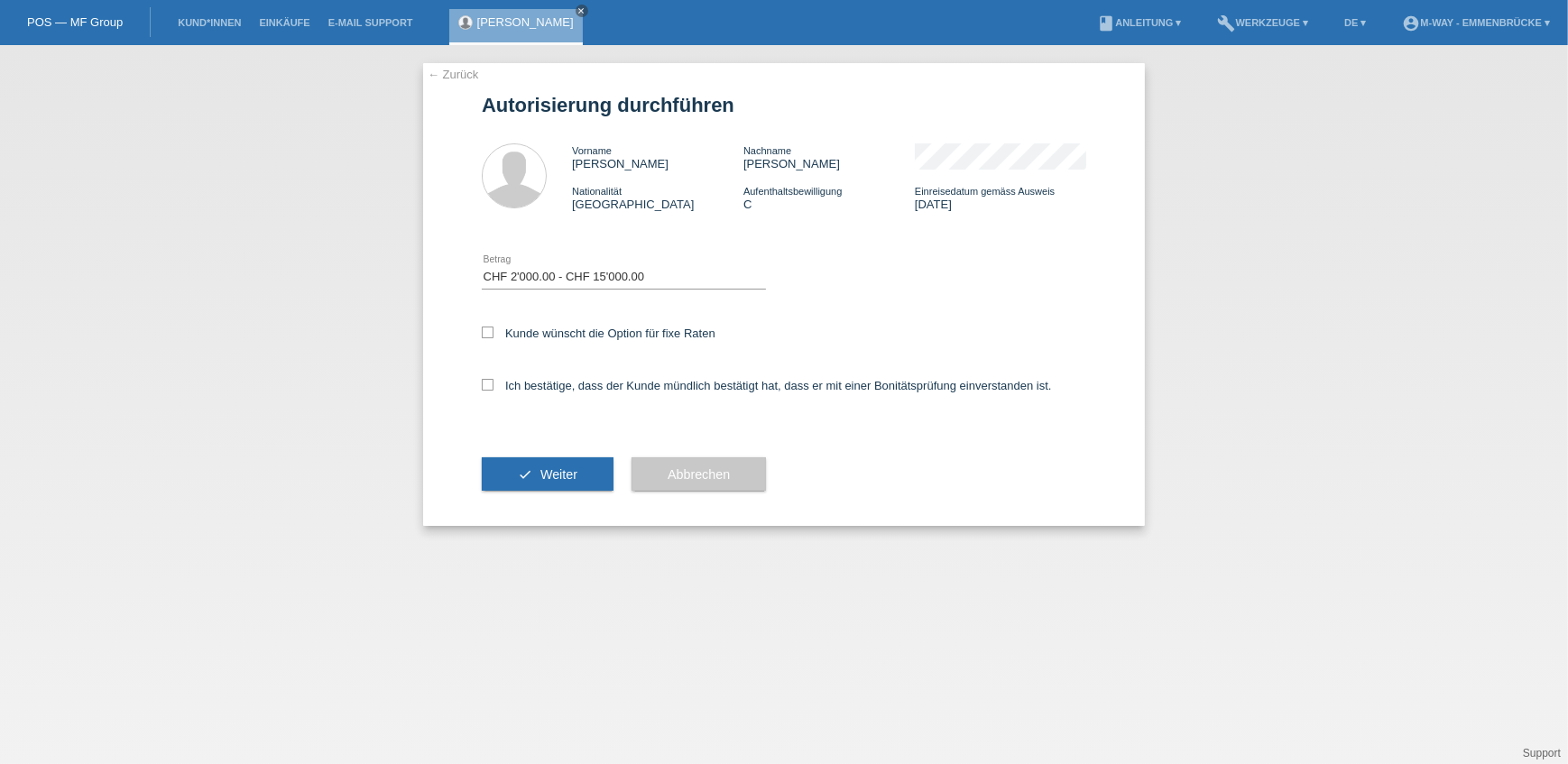
checkbox input "true"
click at [541, 382] on label "Ich bestätige, dass der Kunde mündlich bestätigt hat, dass er mit einer Bonität…" at bounding box center [767, 385] width 570 height 13
click at [493, 382] on input "Ich bestätige, dass der Kunde mündlich bestätigt hat, dass er mit einer Bonität…" at bounding box center [488, 384] width 12 height 12
checkbox input "true"
click at [519, 459] on button "check Weiter" at bounding box center [548, 474] width 131 height 35
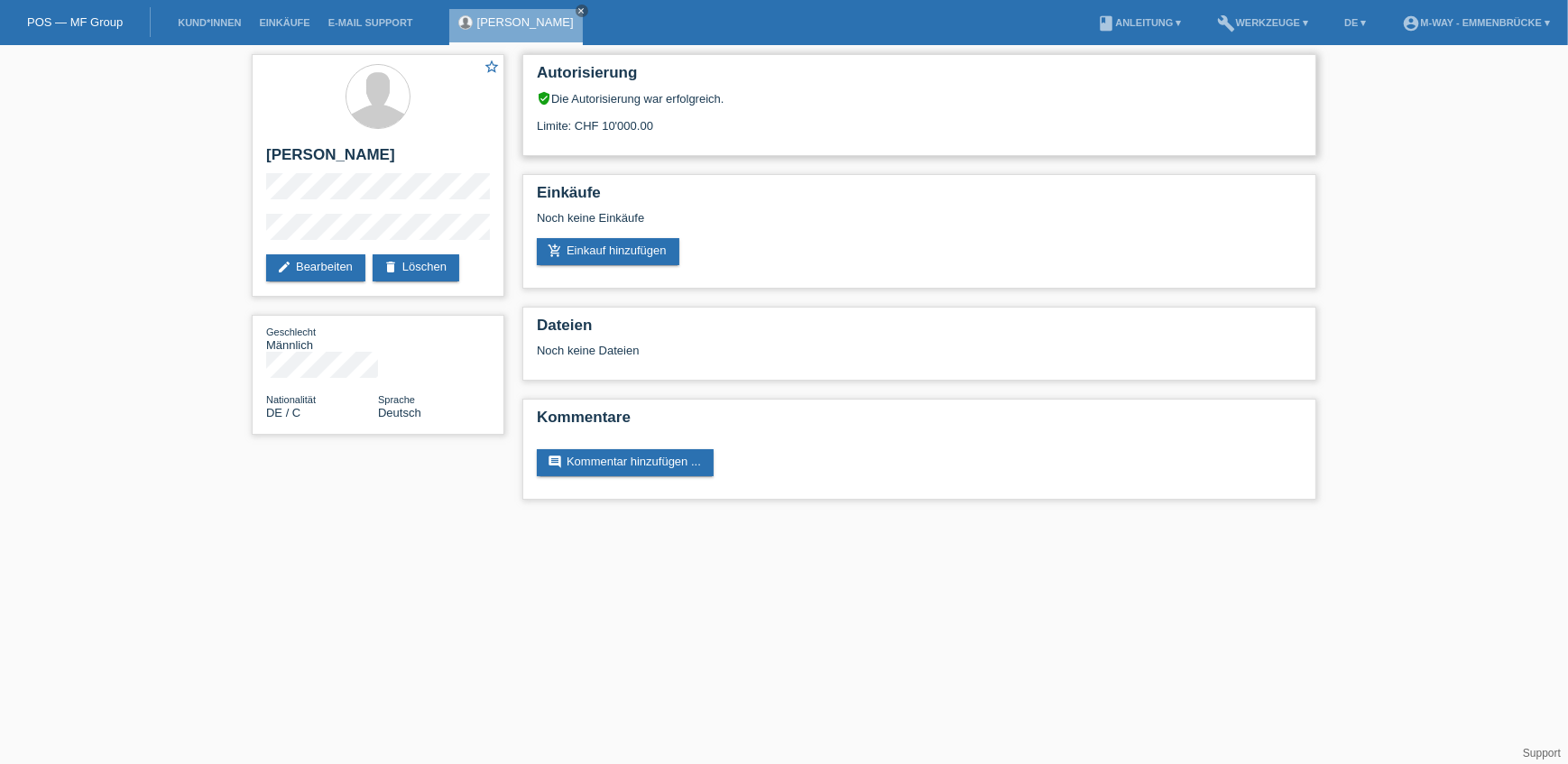
click at [609, 126] on div "Limite: CHF 10'000.00" at bounding box center [919, 119] width 765 height 27
drag, startPoint x: 609, startPoint y: 126, endPoint x: 656, endPoint y: 143, distance: 50.0
click at [623, 126] on div "Limite: CHF 10'000.00" at bounding box center [919, 119] width 765 height 27
